Goal: Task Accomplishment & Management: Complete application form

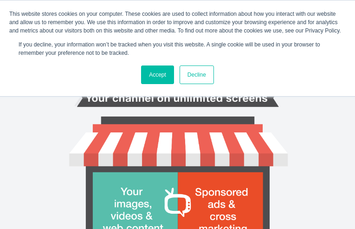
type input "zRwfeGjHcRV"
type input "[EMAIL_ADDRESS][PERSON_NAME][DOMAIN_NAME]"
type input "LsWmJZgFAknLWaVr"
type input "RtQQLJNAfq"
